Goal: Book appointment/travel/reservation

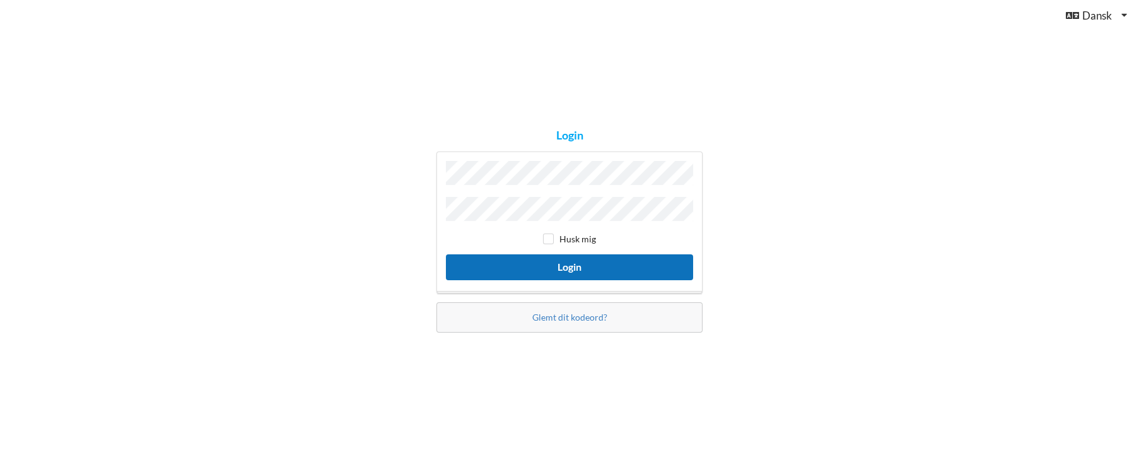
click at [571, 263] on button "Login" at bounding box center [569, 267] width 247 height 26
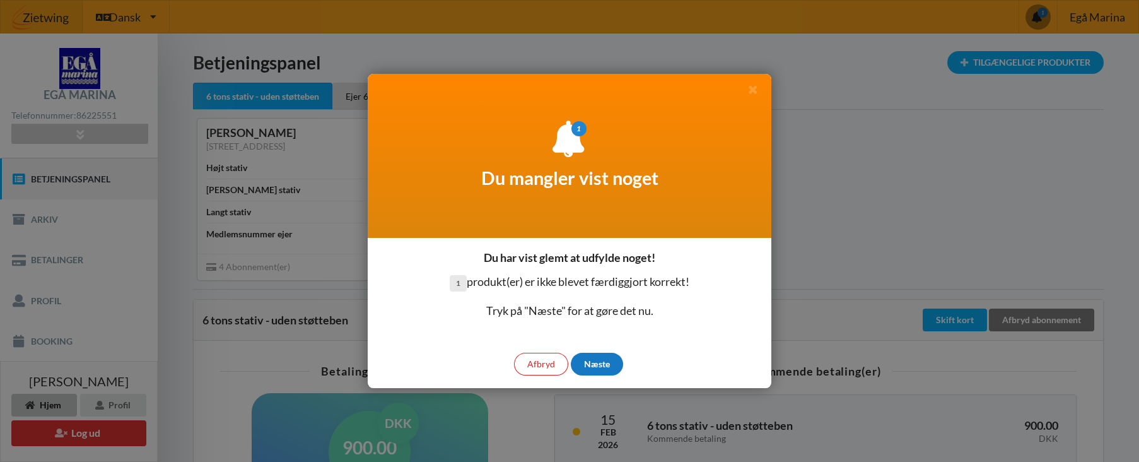
click at [595, 366] on div "Næste" at bounding box center [597, 363] width 52 height 23
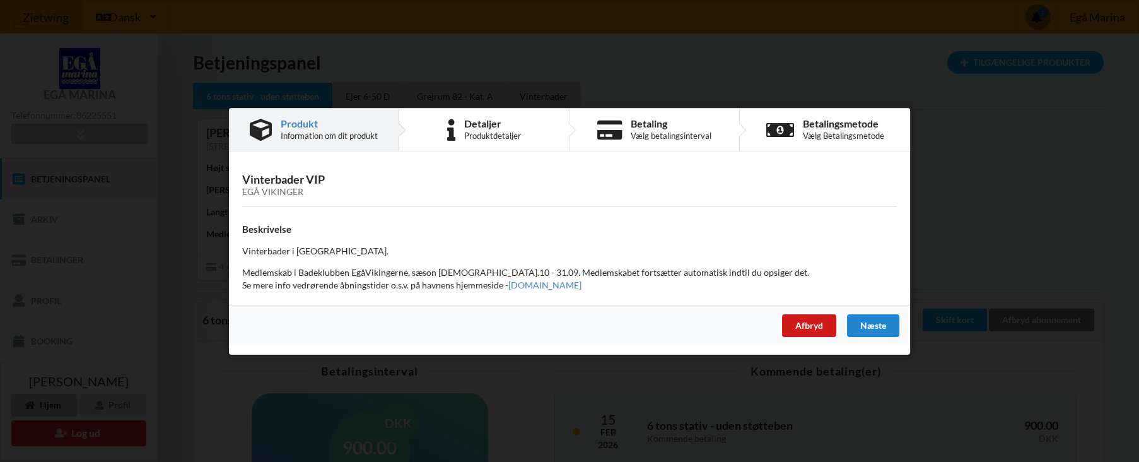
click at [807, 326] on div "Afbryd" at bounding box center [809, 324] width 54 height 23
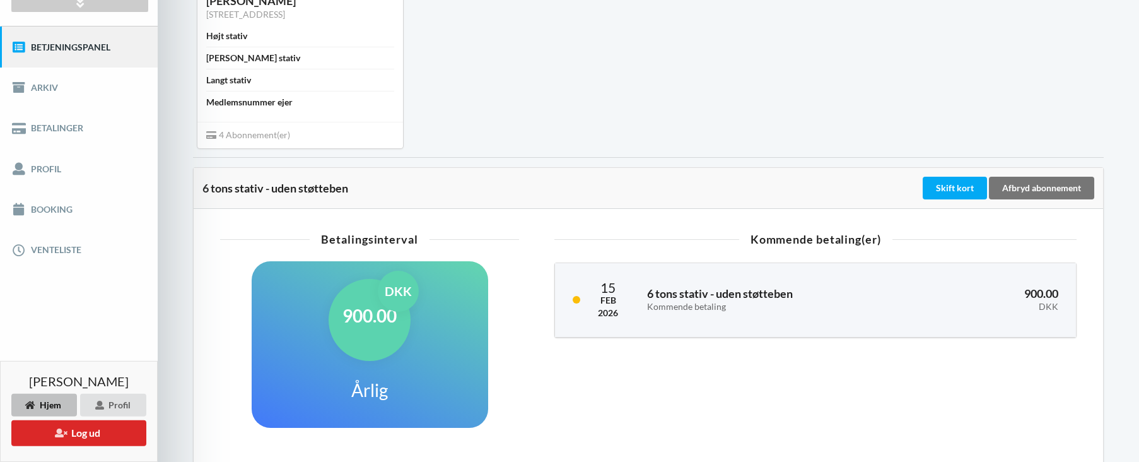
scroll to position [170, 0]
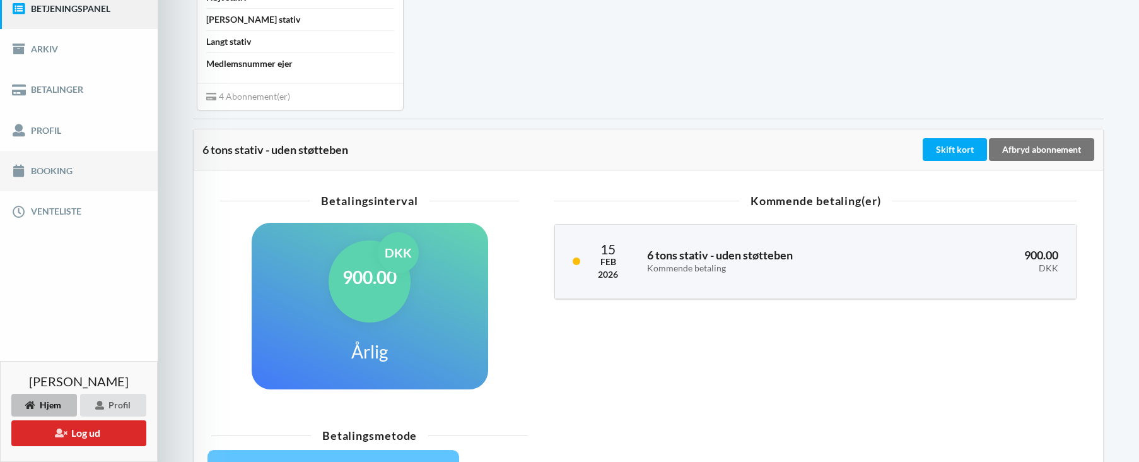
click at [44, 170] on link "Booking" at bounding box center [79, 171] width 158 height 40
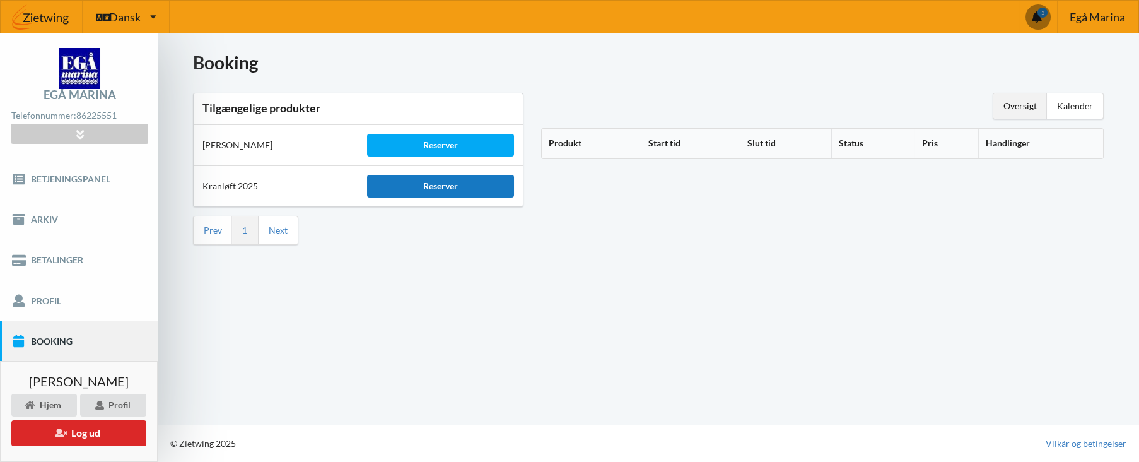
click at [443, 186] on div "Reserver" at bounding box center [440, 186] width 147 height 23
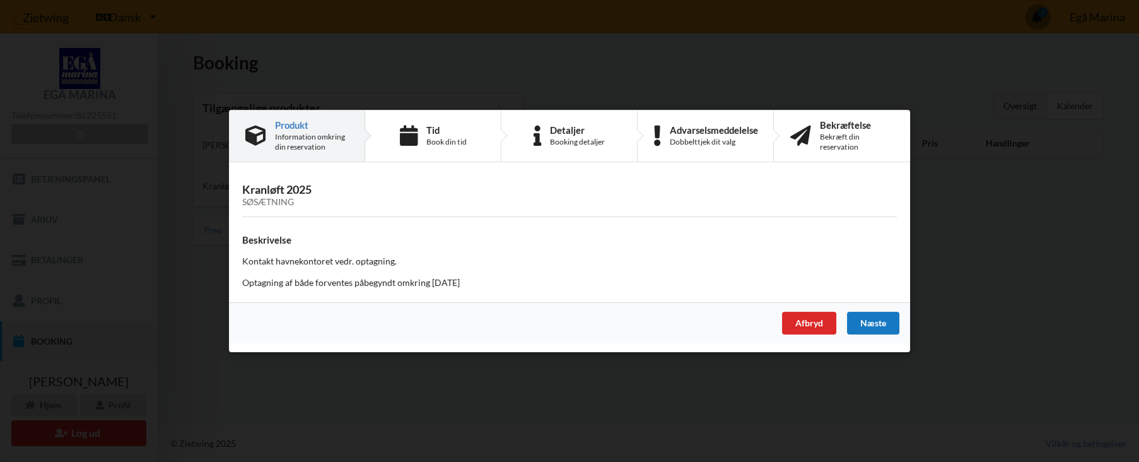
click at [873, 325] on div "Næste" at bounding box center [873, 322] width 52 height 23
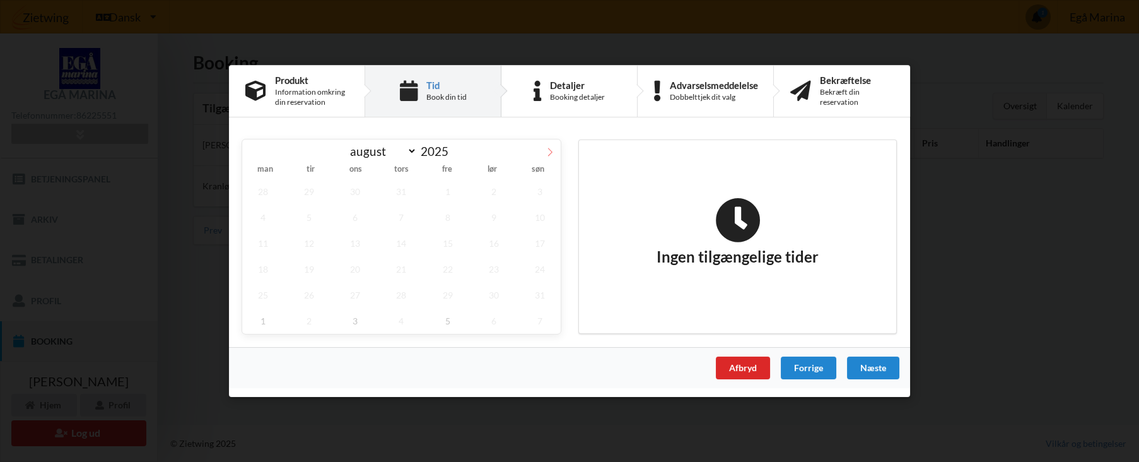
click at [550, 150] on icon at bounding box center [550, 152] width 4 height 8
click at [549, 150] on icon at bounding box center [550, 152] width 4 height 8
select select "9"
click at [401, 191] on span "2" at bounding box center [402, 191] width 42 height 26
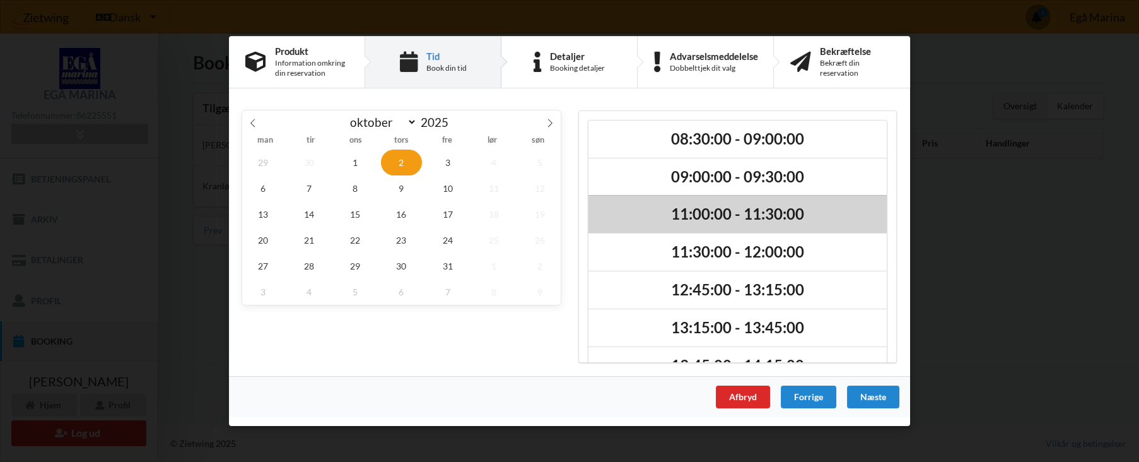
click at [726, 214] on h2 "11:00:00 - 11:30:00" at bounding box center [737, 215] width 281 height 20
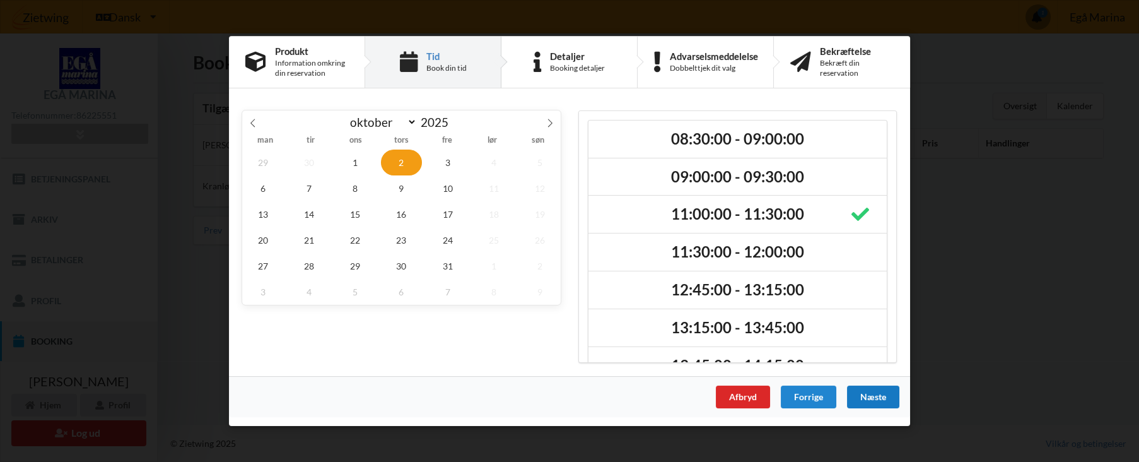
click at [878, 397] on div "Næste" at bounding box center [873, 396] width 52 height 23
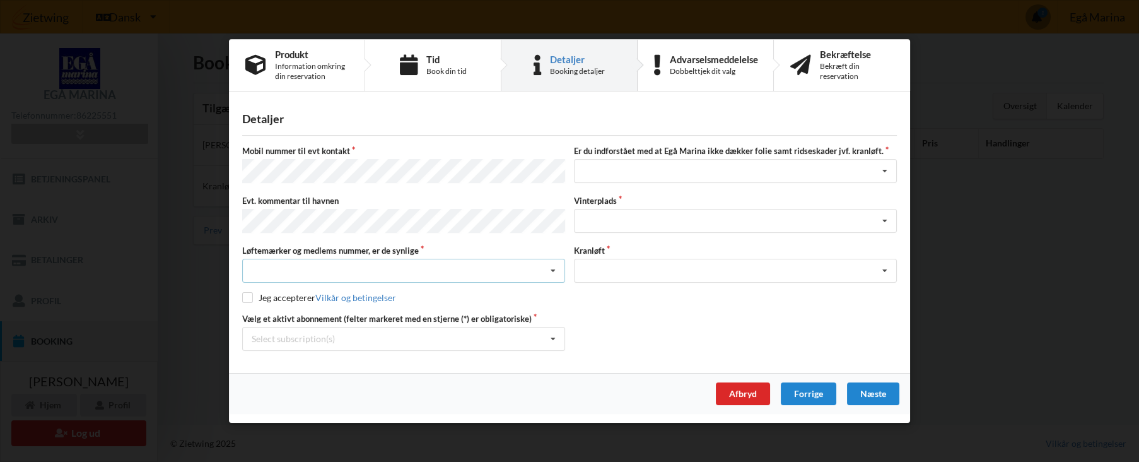
click at [554, 269] on icon at bounding box center [552, 270] width 19 height 23
click at [352, 313] on div "Ja, mine mærker er synlige og intakte" at bounding box center [404, 316] width 322 height 23
click at [250, 296] on input "checkbox" at bounding box center [247, 297] width 11 height 11
checkbox input "true"
click at [552, 334] on icon at bounding box center [552, 338] width 19 height 23
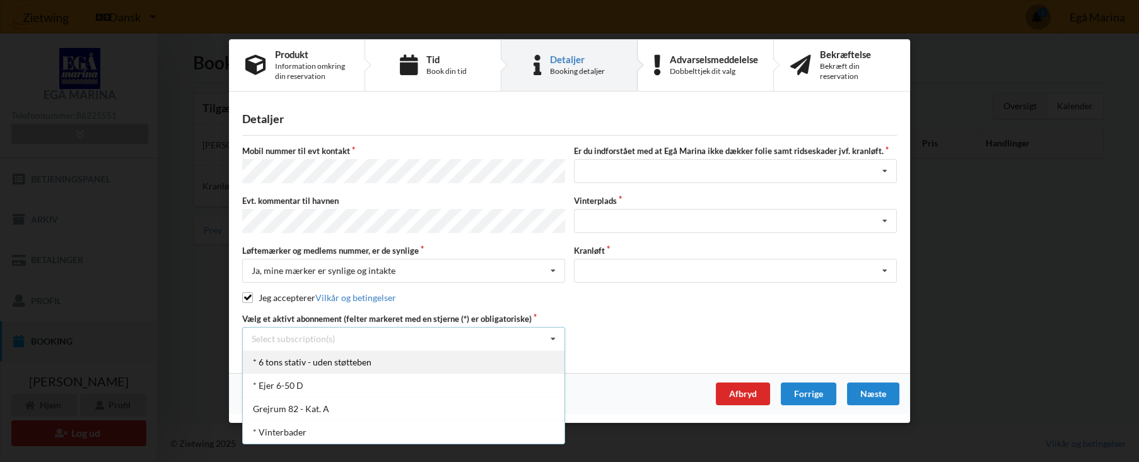
click at [301, 359] on div "* 6 tons stativ - uden støtteben" at bounding box center [404, 361] width 322 height 23
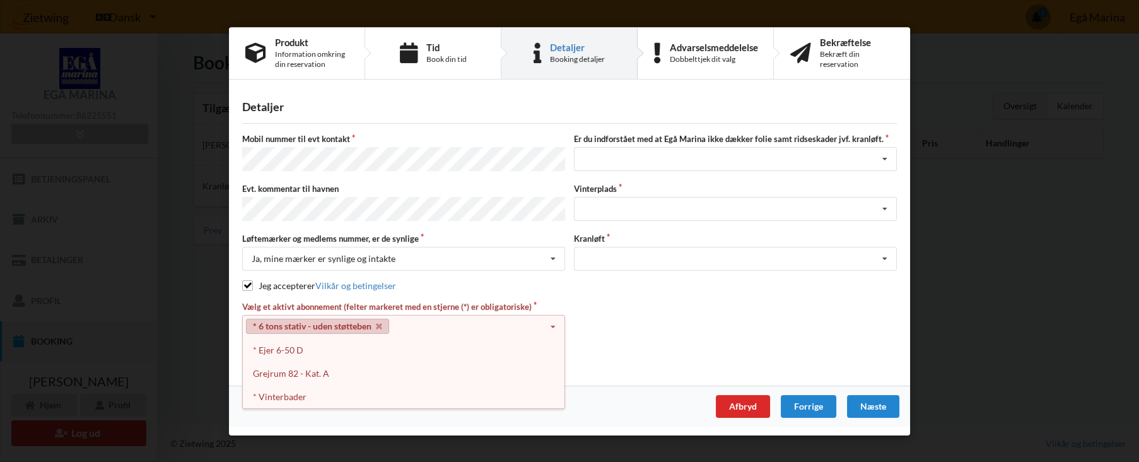
click at [303, 322] on link "* 6 tons stativ - uden støtteben" at bounding box center [317, 325] width 143 height 15
click at [286, 345] on div "* Ejer 6-50 D" at bounding box center [404, 348] width 322 height 23
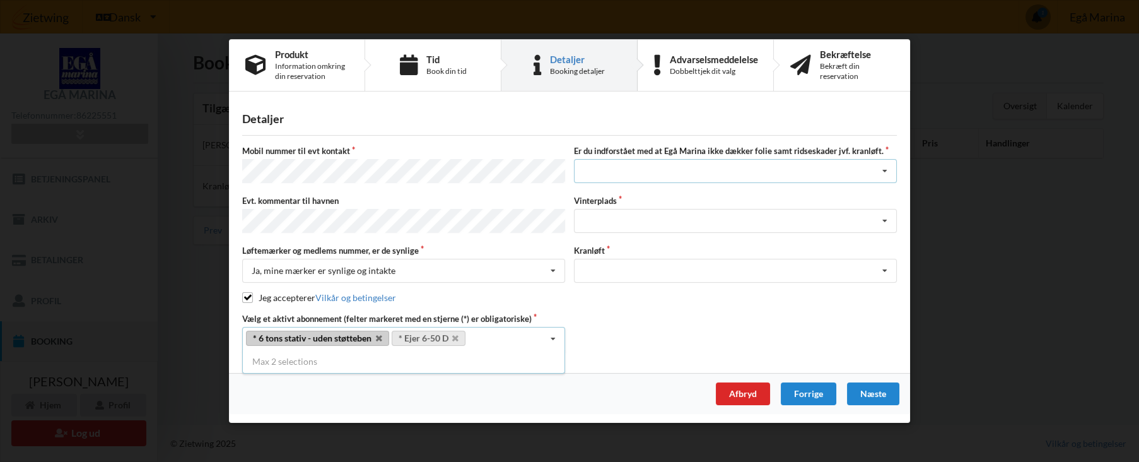
click at [885, 173] on icon at bounding box center [884, 171] width 19 height 23
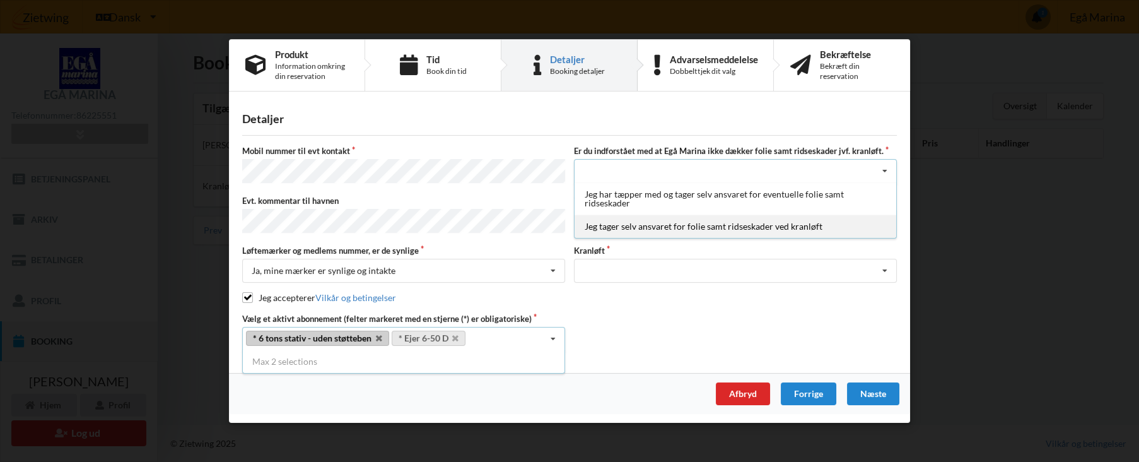
click at [692, 230] on div "Jeg tager selv ansvaret for folie samt ridseskader ved kranløft" at bounding box center [735, 226] width 322 height 23
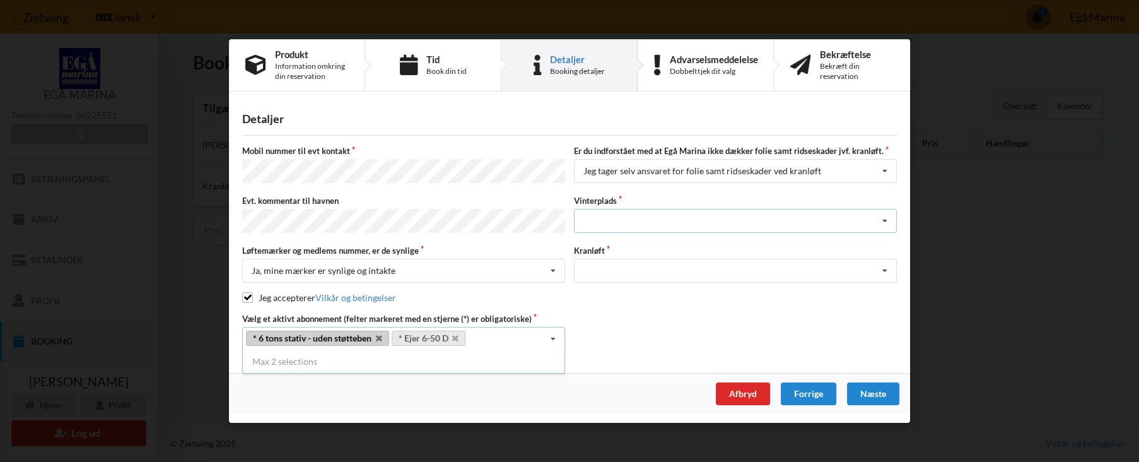
click at [886, 222] on icon at bounding box center [884, 220] width 19 height 23
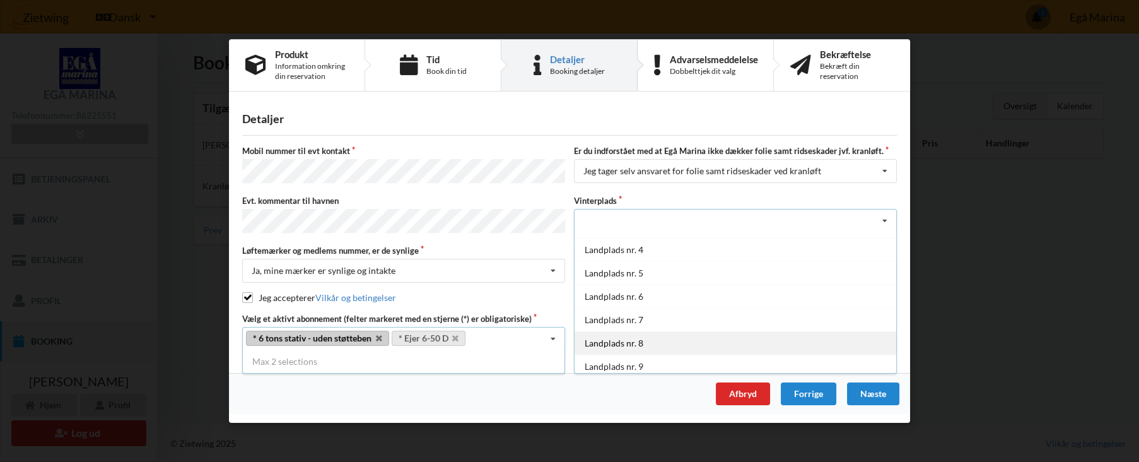
click at [616, 342] on div "Landplads nr. 8" at bounding box center [735, 342] width 322 height 23
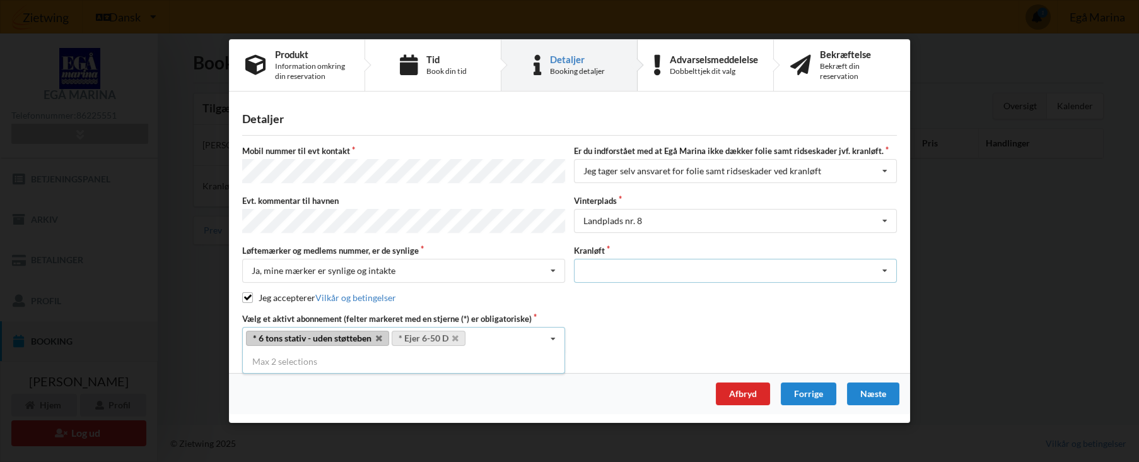
click at [886, 269] on icon at bounding box center [884, 270] width 19 height 23
click at [612, 294] on div "Optagning" at bounding box center [735, 293] width 322 height 23
click at [878, 394] on div "Næste" at bounding box center [873, 393] width 52 height 23
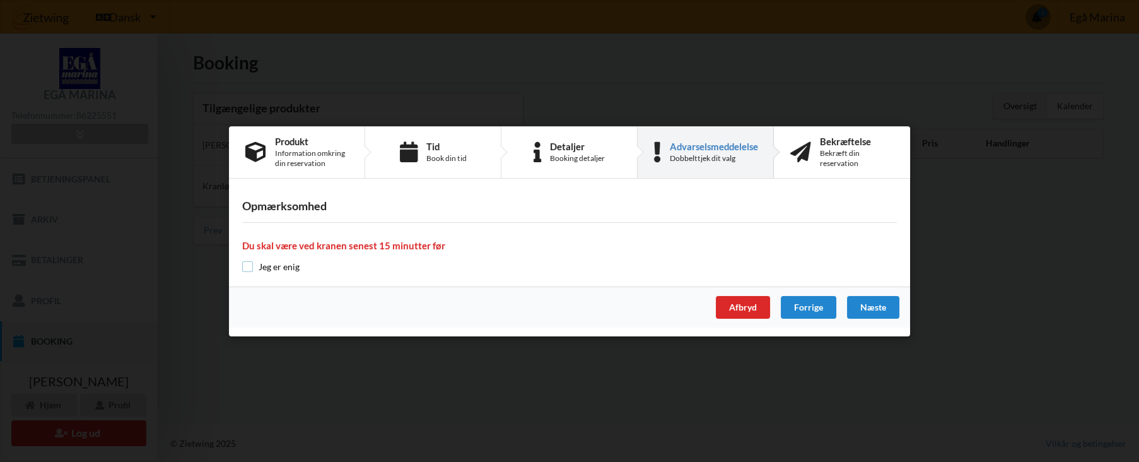
click at [247, 267] on input "checkbox" at bounding box center [247, 266] width 11 height 11
checkbox input "true"
click at [874, 307] on div "Næste" at bounding box center [873, 307] width 52 height 23
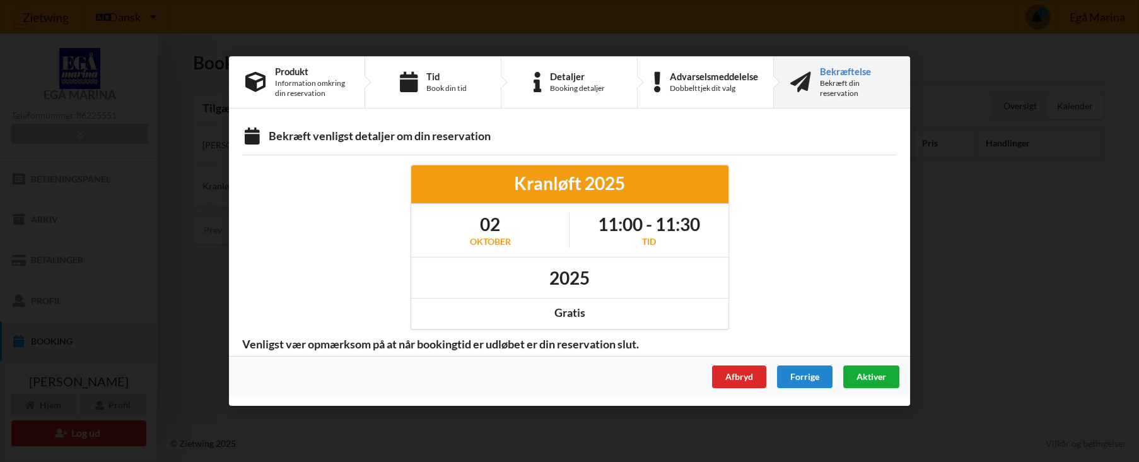
click at [870, 378] on span "Aktiver" at bounding box center [871, 376] width 30 height 11
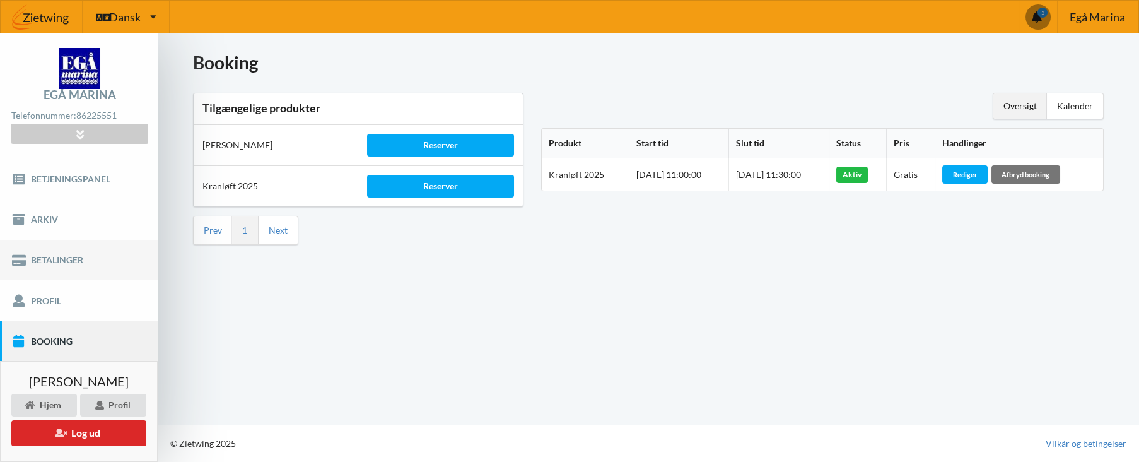
click at [42, 258] on link "Betalinger" at bounding box center [79, 260] width 158 height 40
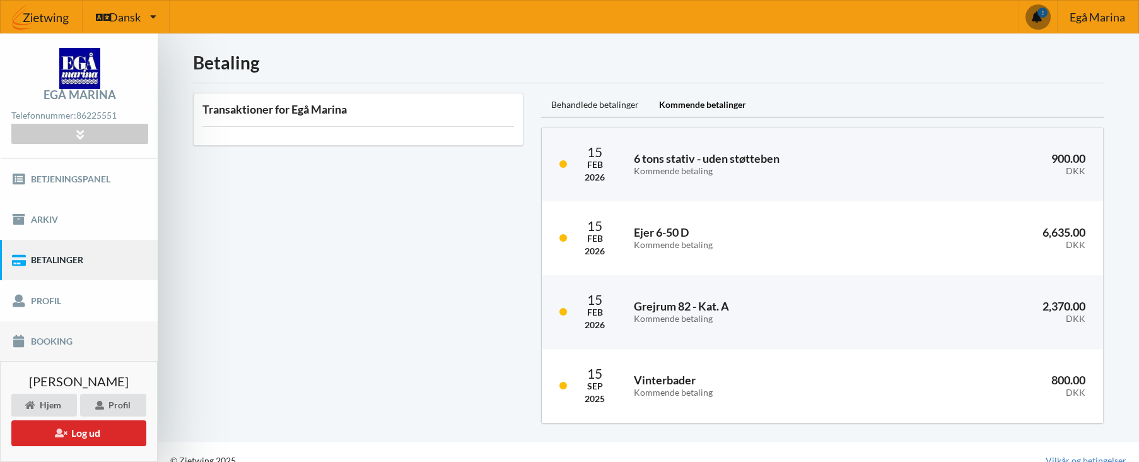
click at [52, 342] on link "Booking" at bounding box center [79, 341] width 158 height 40
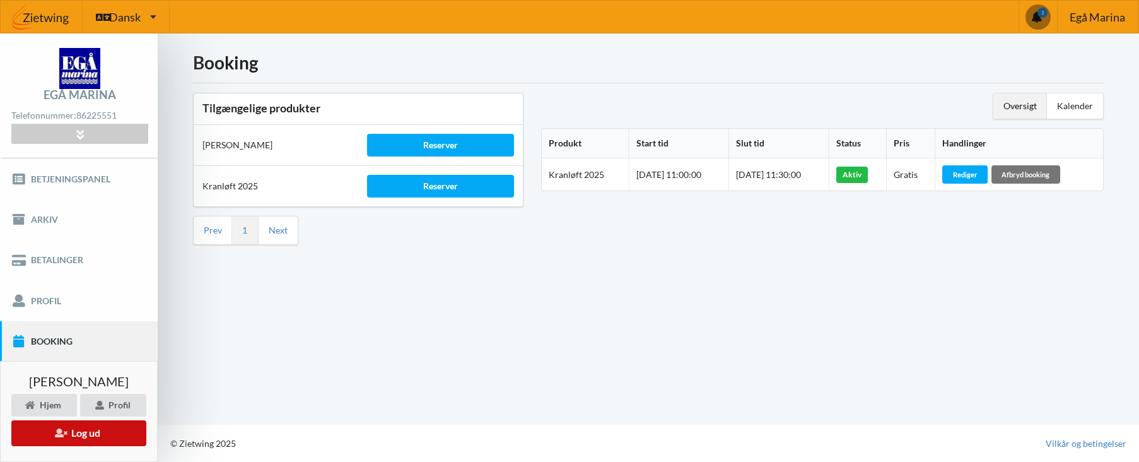
click at [84, 435] on button "Log ud" at bounding box center [78, 433] width 135 height 26
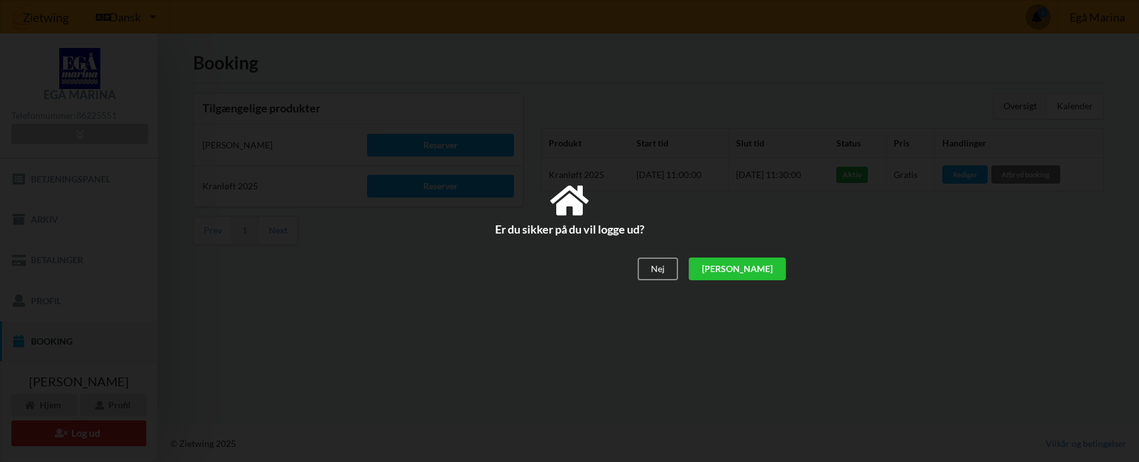
click at [770, 269] on div "[PERSON_NAME]" at bounding box center [736, 269] width 97 height 23
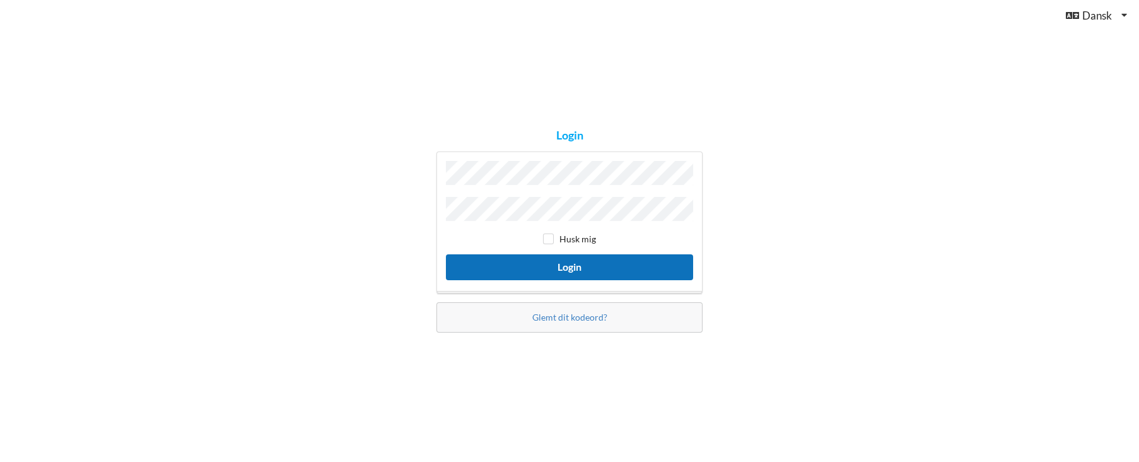
click at [581, 267] on button "Login" at bounding box center [569, 267] width 247 height 26
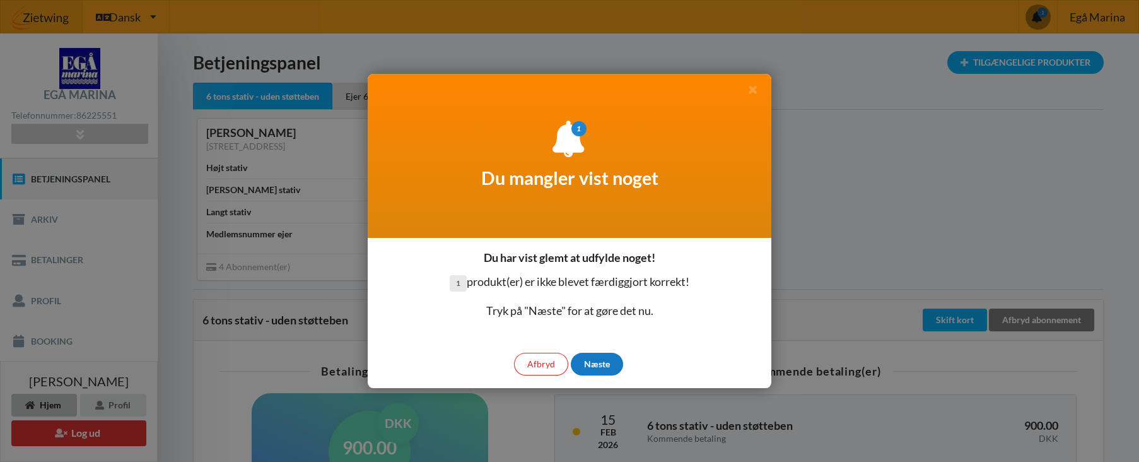
click at [596, 366] on div "Næste" at bounding box center [597, 363] width 52 height 23
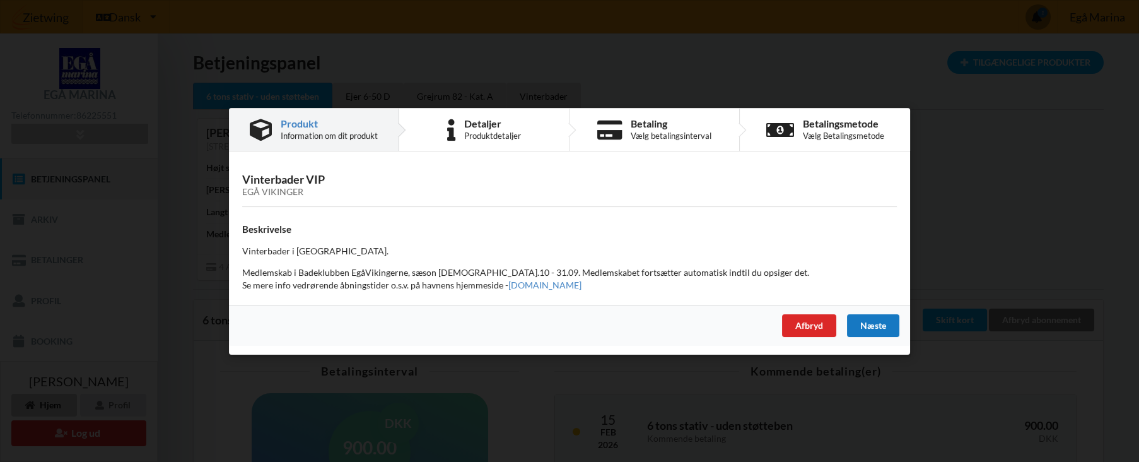
click at [868, 329] on div "Næste" at bounding box center [873, 324] width 52 height 23
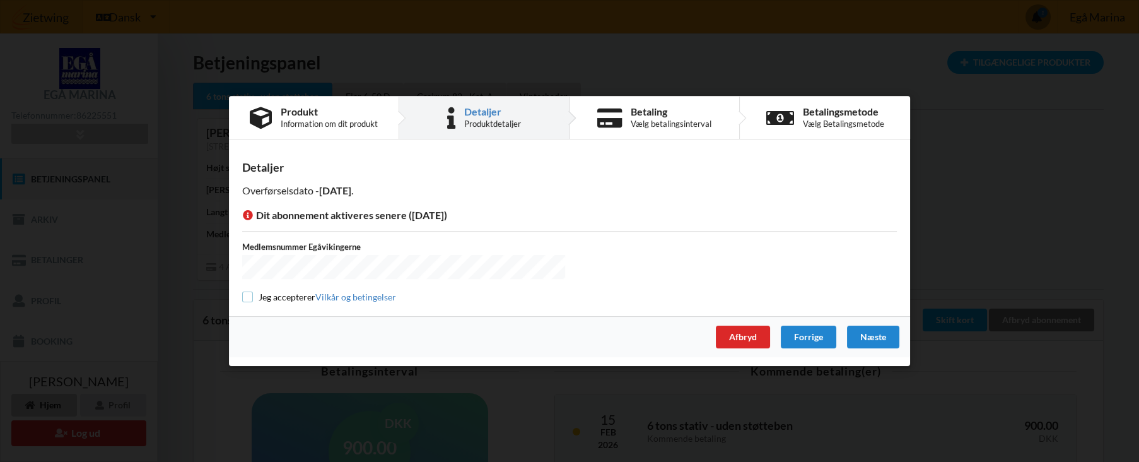
click at [247, 296] on input "checkbox" at bounding box center [247, 296] width 11 height 11
checkbox input "true"
click at [874, 335] on div "Næste" at bounding box center [873, 336] width 52 height 23
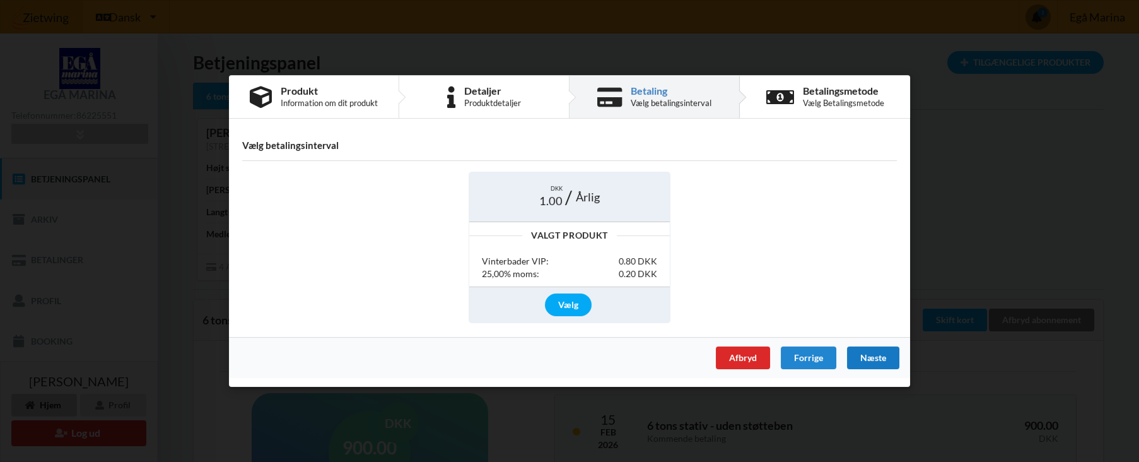
click at [873, 358] on div "Næste" at bounding box center [873, 357] width 52 height 23
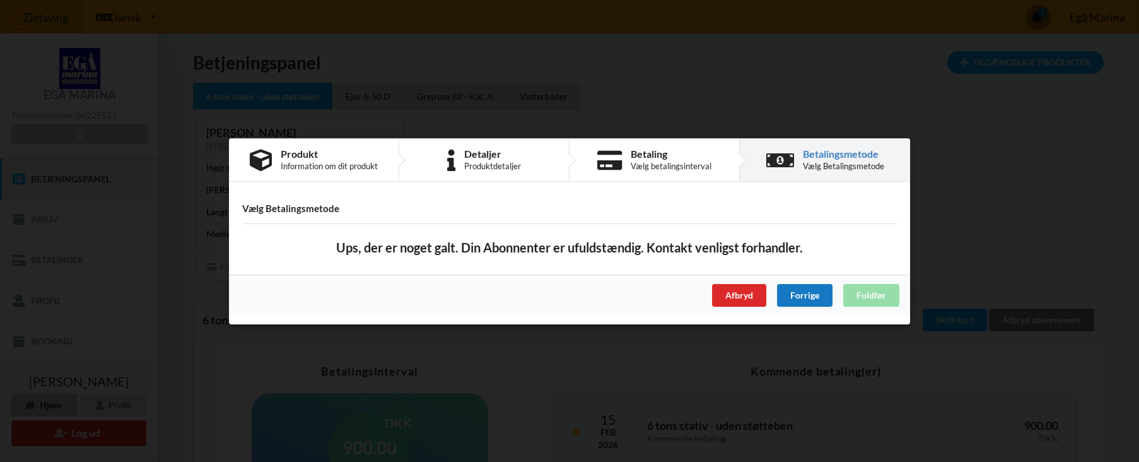
click at [804, 296] on div "Forrige" at bounding box center [804, 294] width 55 height 23
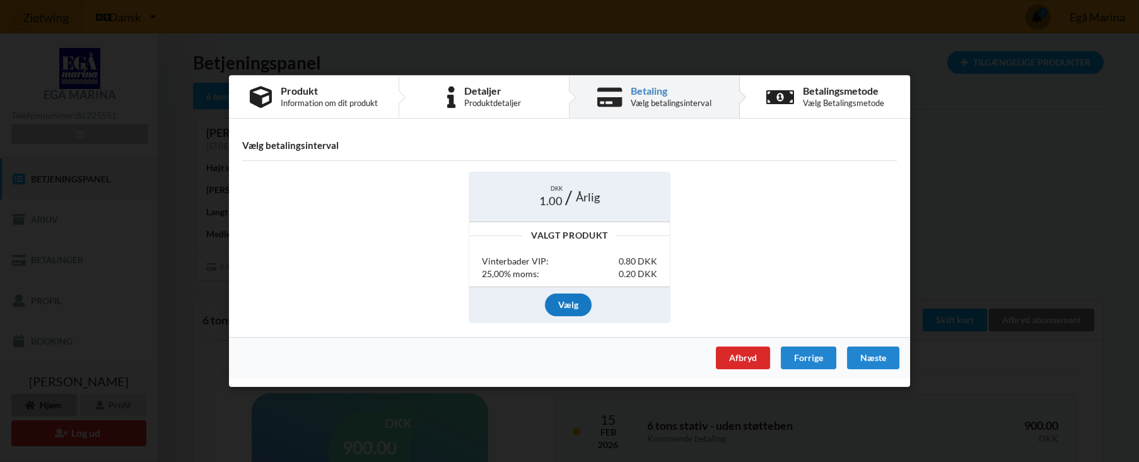
click at [571, 307] on div "Vælg" at bounding box center [568, 304] width 47 height 23
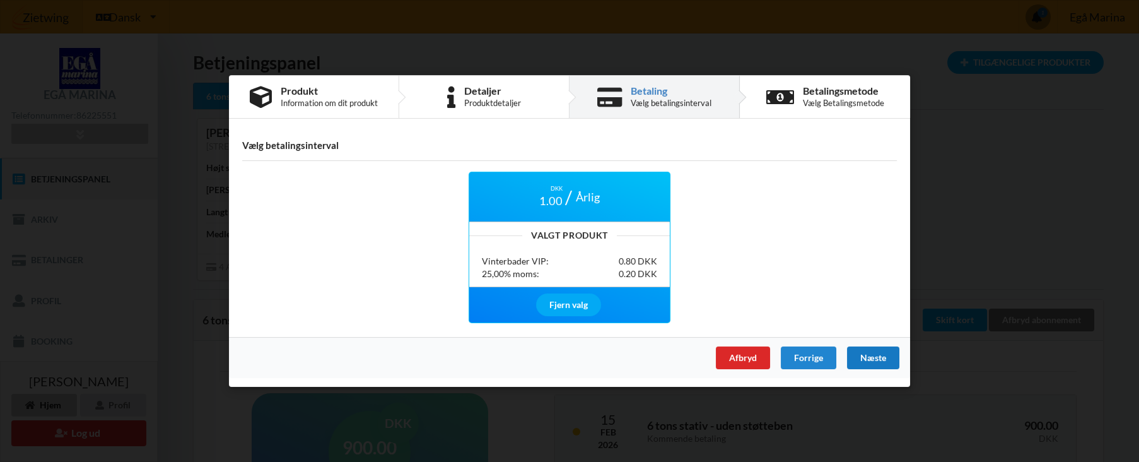
click at [874, 357] on div "Næste" at bounding box center [873, 357] width 52 height 23
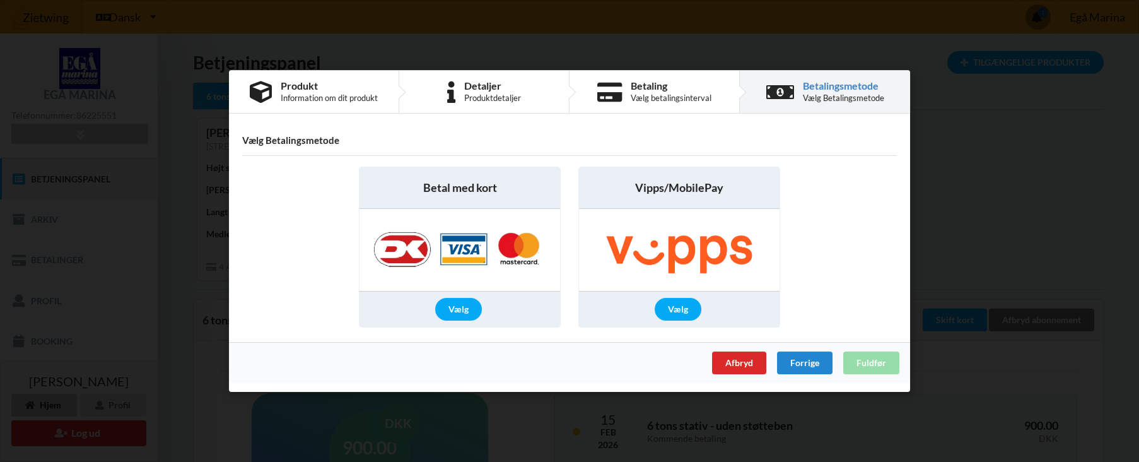
click at [870, 364] on div "Afbryd Forrige Fuldfør" at bounding box center [569, 362] width 681 height 41
click at [461, 309] on div "Vælg" at bounding box center [458, 309] width 47 height 23
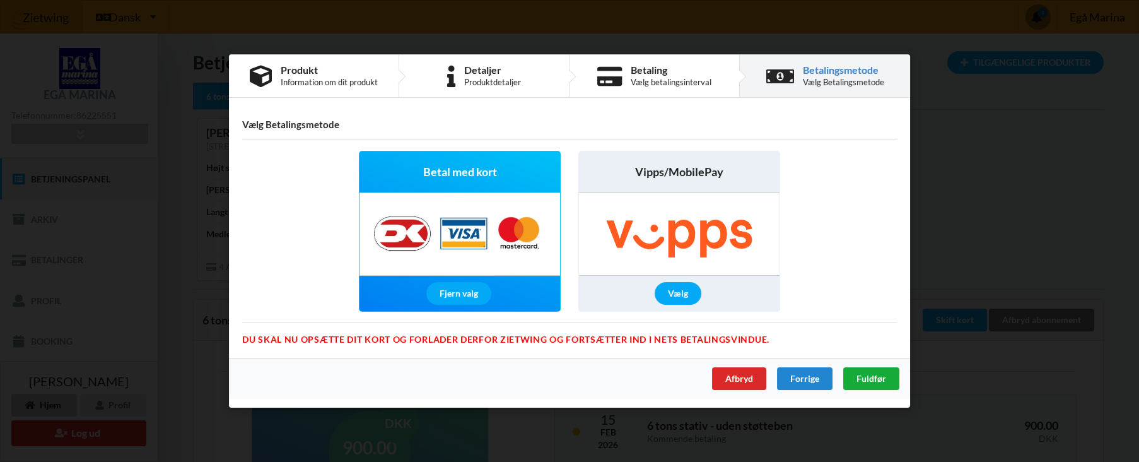
click at [868, 378] on span "Fuldfør" at bounding box center [871, 378] width 30 height 11
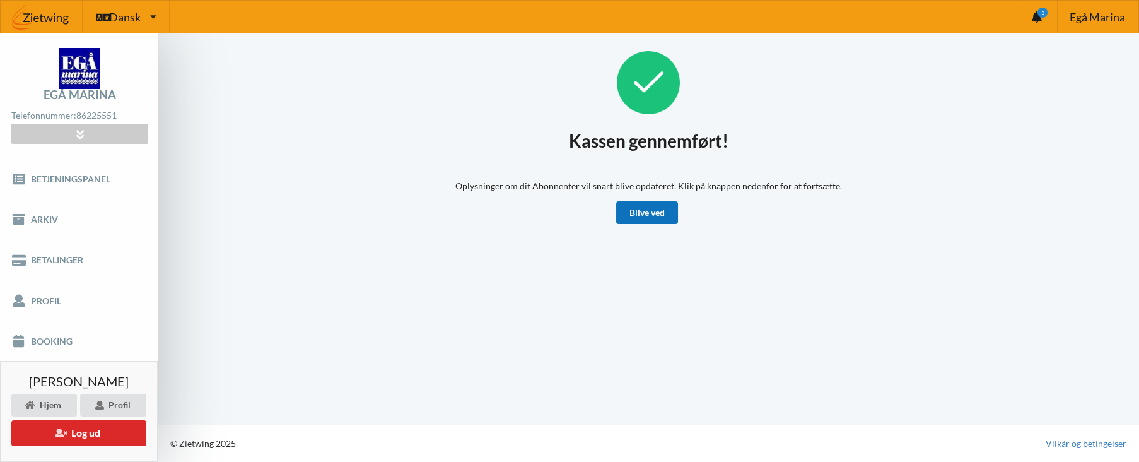
click at [648, 215] on link "Blive ved" at bounding box center [647, 212] width 62 height 23
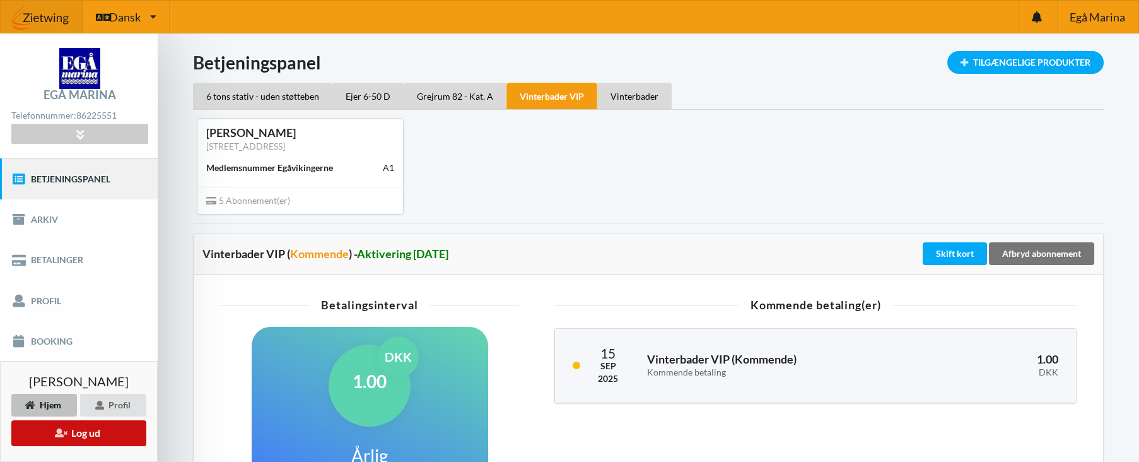
click at [78, 435] on button "Log ud" at bounding box center [78, 433] width 135 height 26
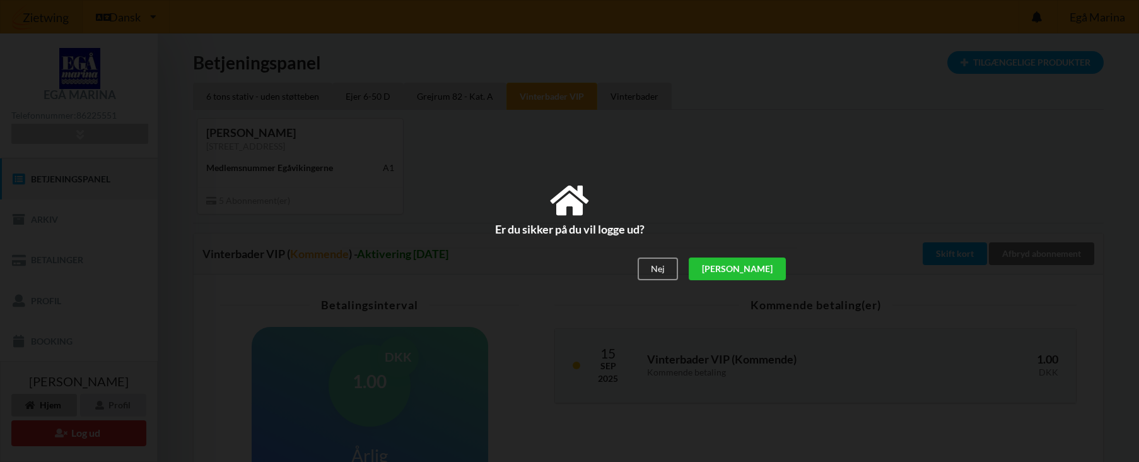
click at [768, 269] on div "[PERSON_NAME]" at bounding box center [736, 269] width 97 height 23
